Goal: Task Accomplishment & Management: Manage account settings

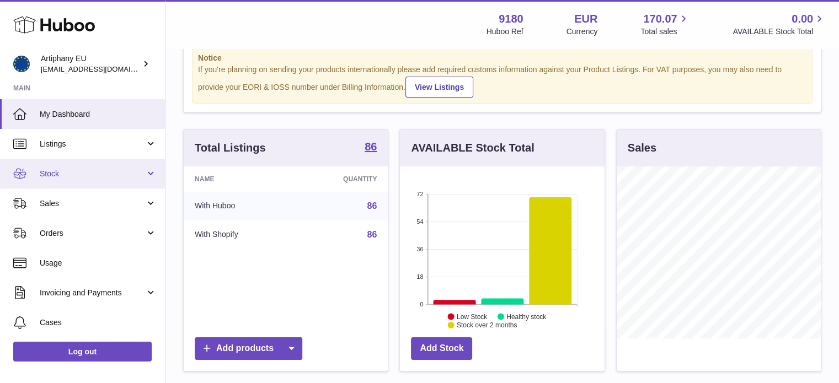
click at [115, 167] on link "Stock" at bounding box center [82, 174] width 165 height 30
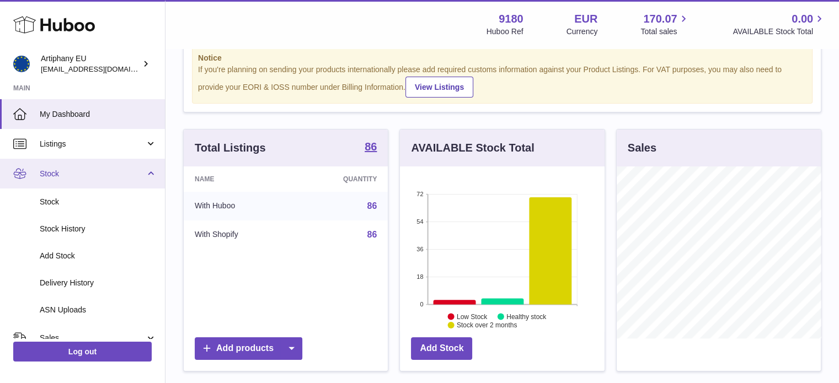
click at [115, 167] on link "Stock" at bounding box center [82, 174] width 165 height 30
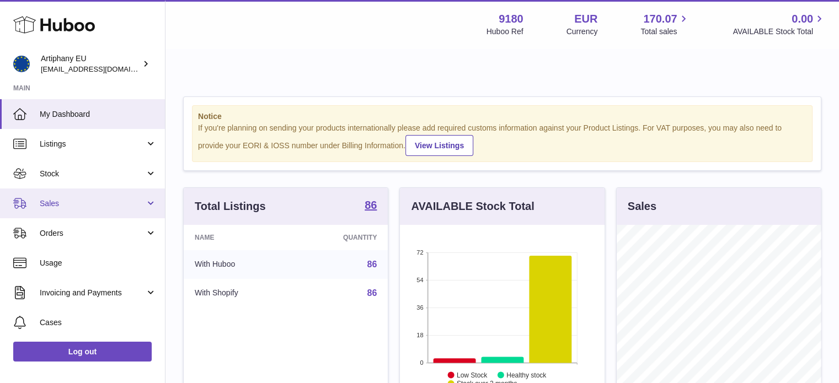
scroll to position [88, 0]
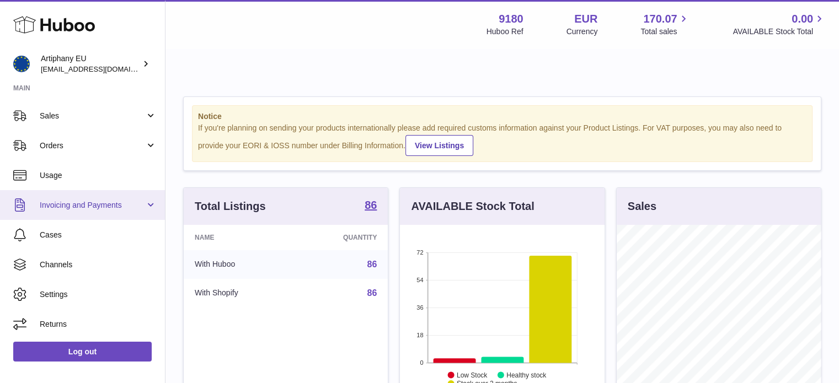
click at [112, 203] on span "Invoicing and Payments" at bounding box center [92, 205] width 105 height 10
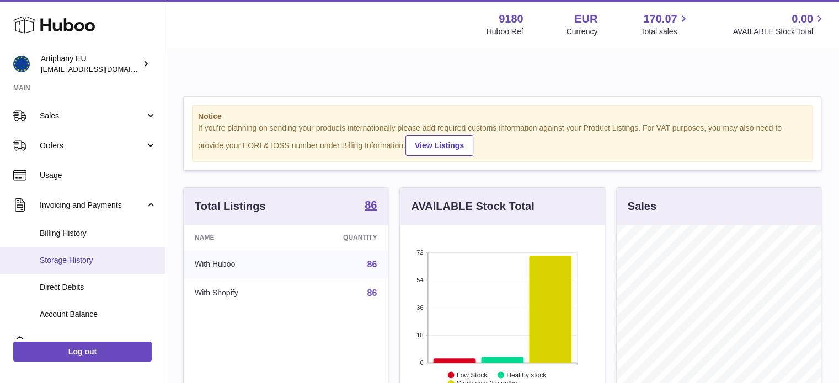
click at [111, 262] on span "Storage History" at bounding box center [98, 260] width 117 height 10
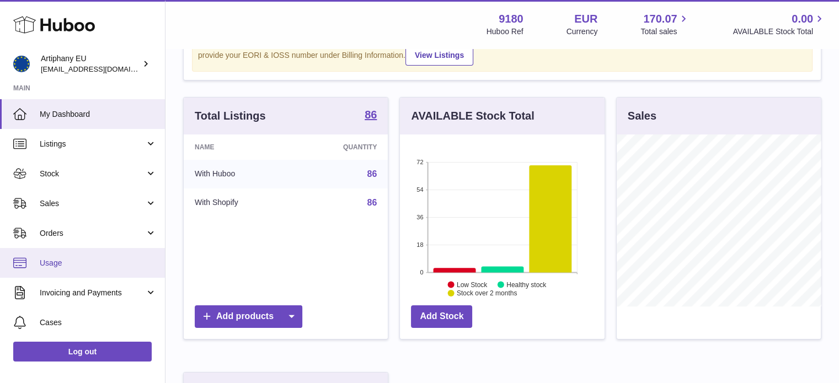
scroll to position [88, 0]
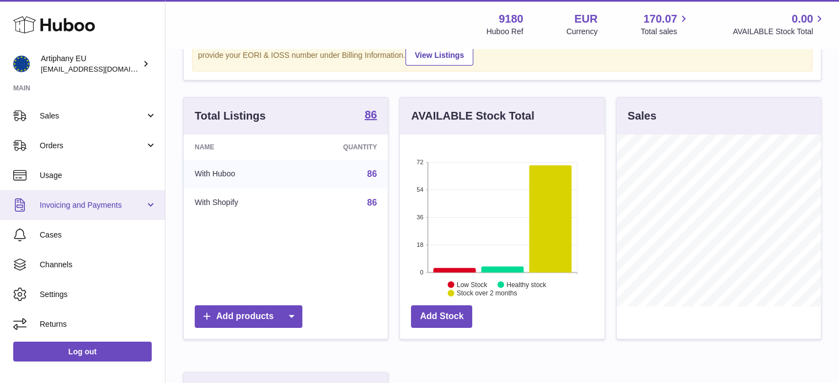
click at [139, 204] on span "Invoicing and Payments" at bounding box center [92, 205] width 105 height 10
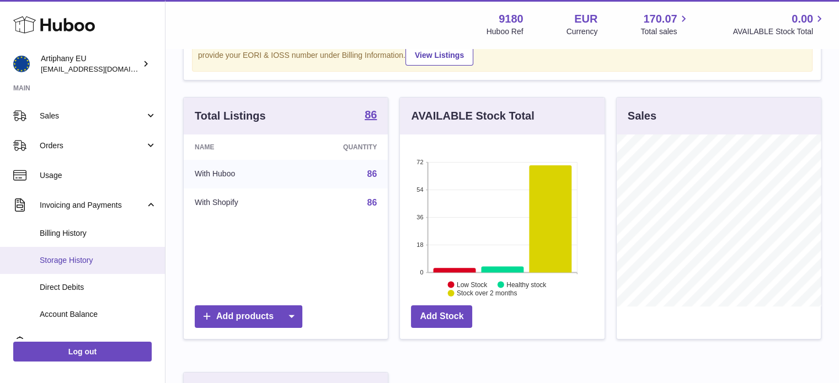
click at [86, 262] on span "Storage History" at bounding box center [98, 260] width 117 height 10
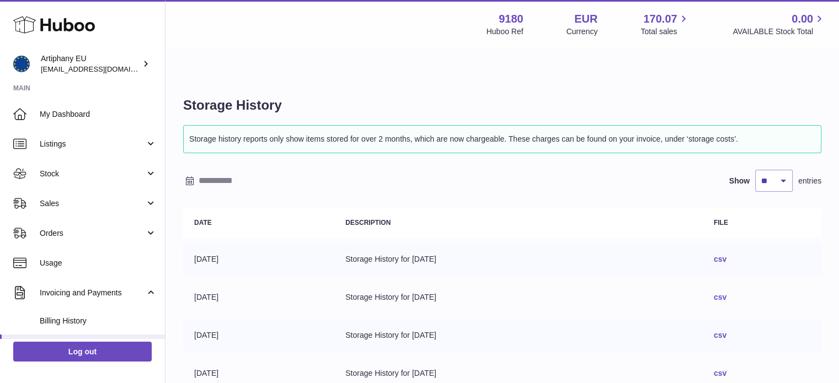
click at [727, 255] on link "csv" at bounding box center [720, 259] width 13 height 9
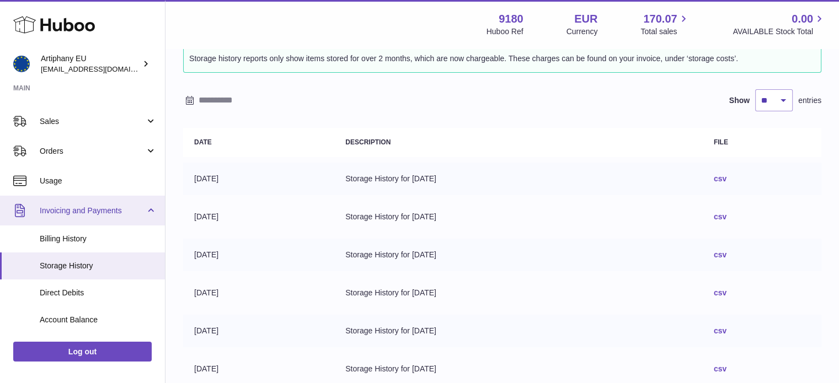
scroll to position [105, 0]
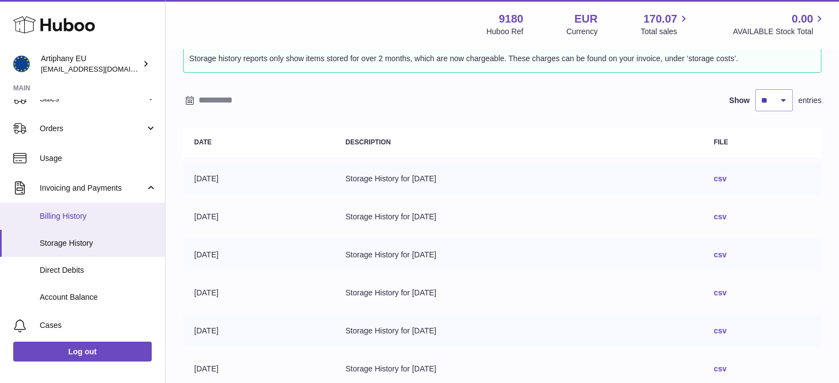
click at [87, 218] on span "Billing History" at bounding box center [98, 216] width 117 height 10
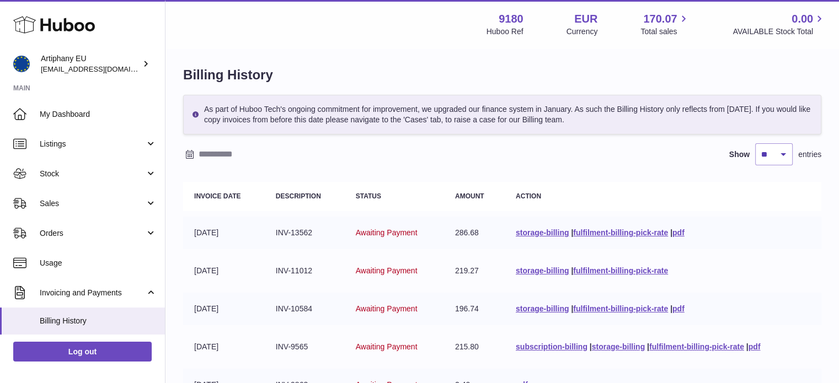
scroll to position [32, 0]
